Goal: Information Seeking & Learning: Learn about a topic

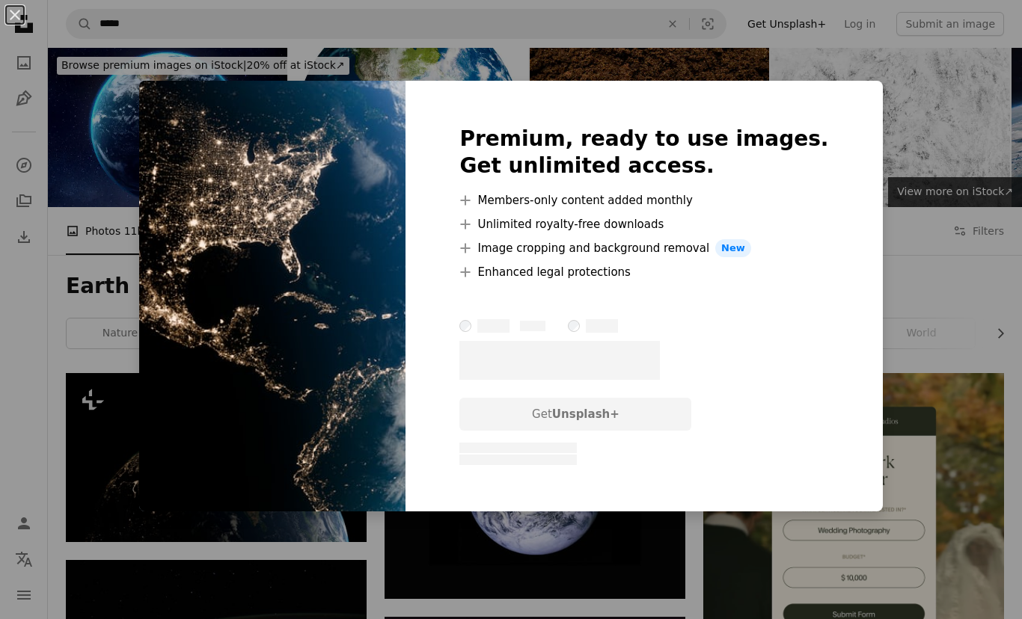
scroll to position [7958, 0]
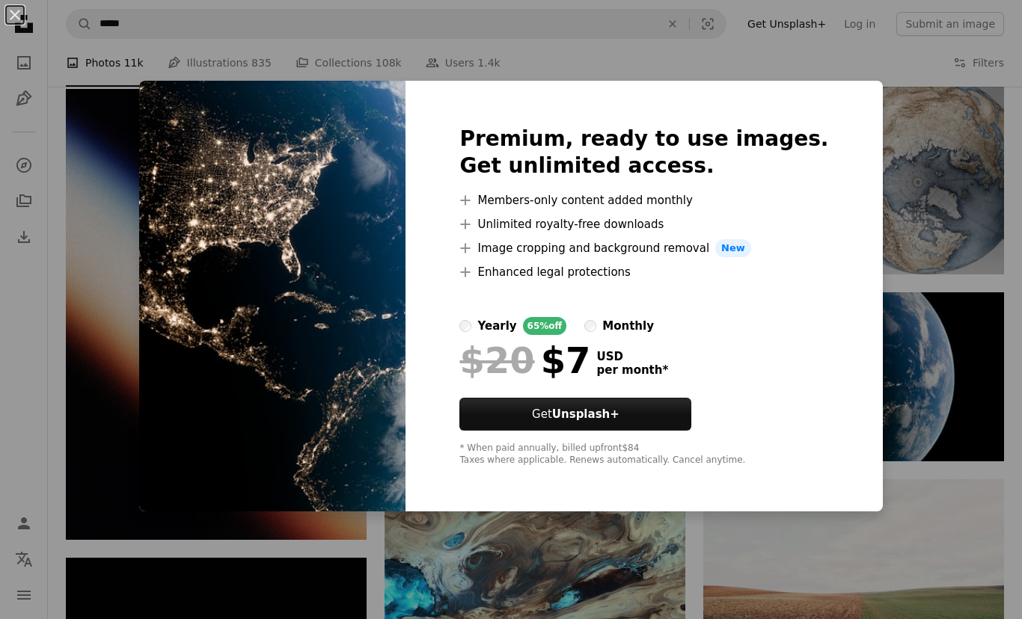
click at [937, 466] on div "An X shape Premium, ready to use images. Get unlimited access. A plus sign Memb…" at bounding box center [511, 309] width 1022 height 619
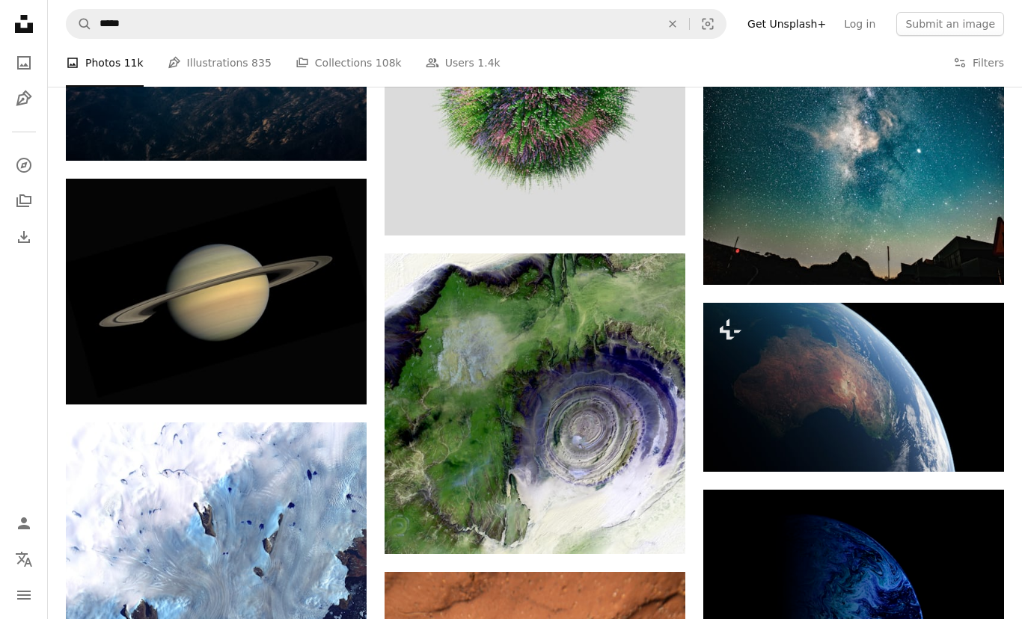
scroll to position [15497, 0]
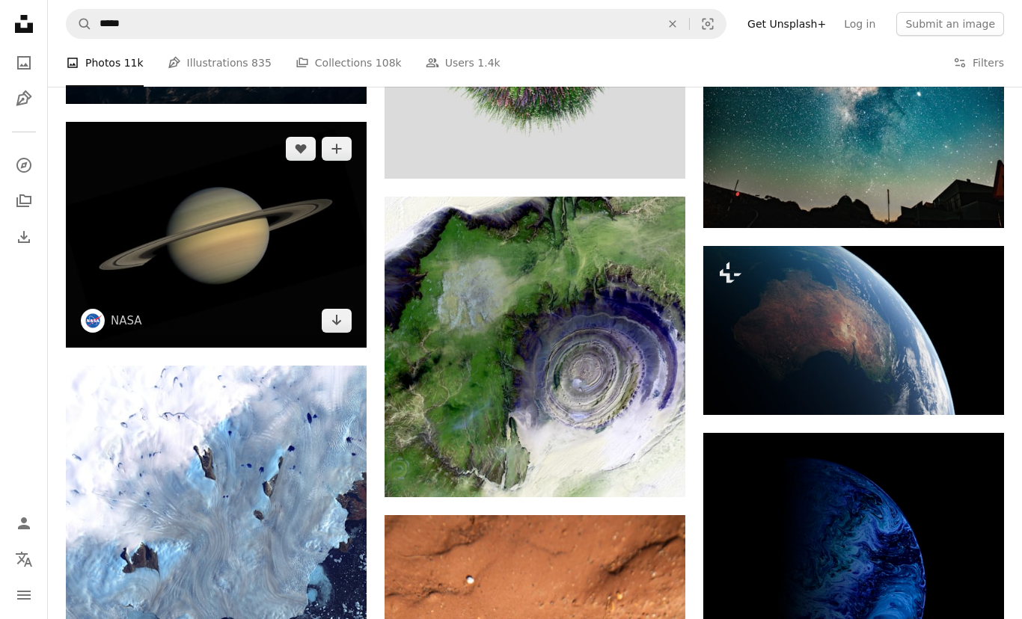
click at [185, 218] on img at bounding box center [216, 235] width 301 height 226
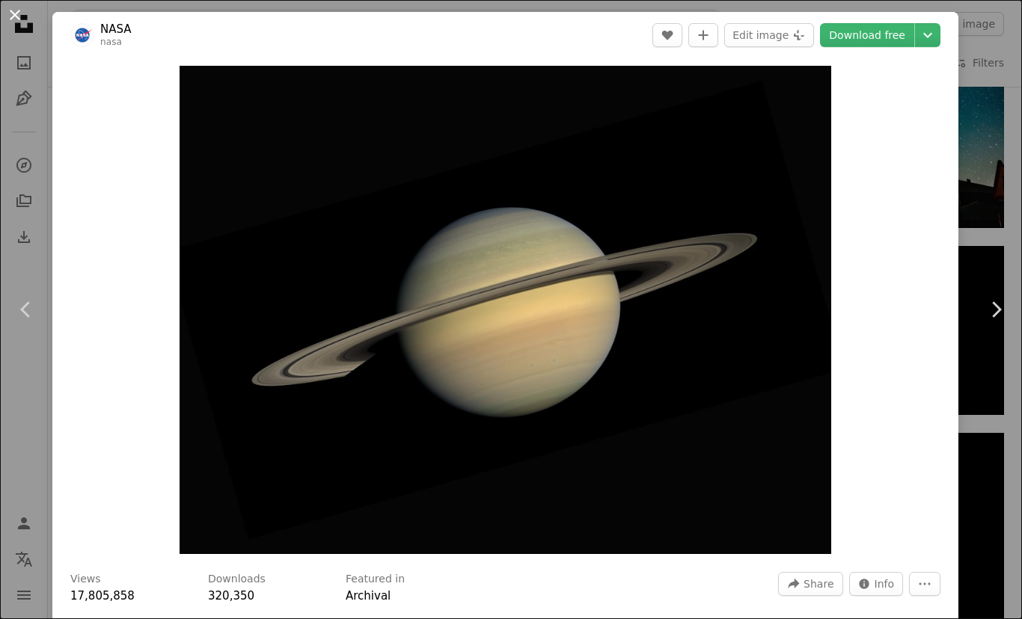
click at [8, 20] on button "An X shape" at bounding box center [15, 15] width 18 height 18
